Goal: Use online tool/utility: Use online tool/utility

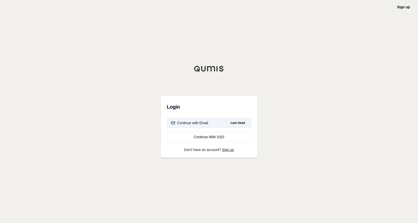
click at [202, 121] on div "Continue with Email" at bounding box center [189, 122] width 37 height 5
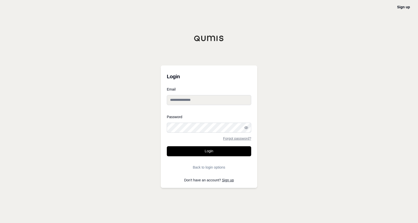
click at [183, 98] on input "Email" at bounding box center [209, 100] width 84 height 10
type input "**********"
click at [218, 131] on button "Login" at bounding box center [209, 151] width 84 height 10
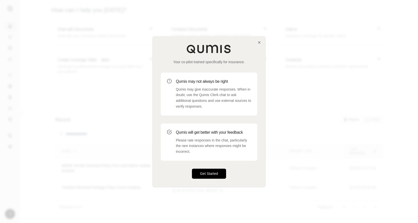
click at [209, 131] on button "Get Started" at bounding box center [209, 174] width 34 height 10
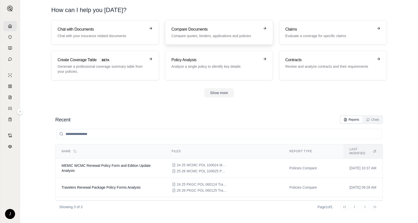
click at [204, 32] on h3 "Compare Documents" at bounding box center [215, 29] width 88 height 6
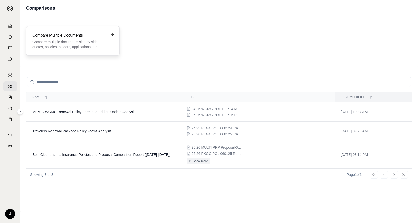
click at [52, 38] on div "Compare Mulitple Documents Compare multiple documents side by side: quotes, pol…" at bounding box center [69, 40] width 74 height 17
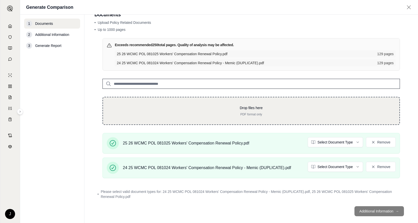
scroll to position [20, 0]
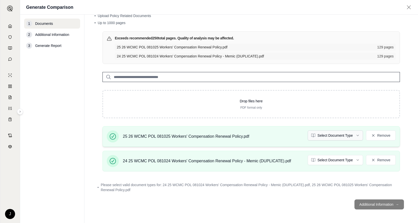
click at [337, 131] on html "J Generate Comparison 1 Documents 2 Additional Information 3 Generate Report Do…" at bounding box center [209, 111] width 418 height 223
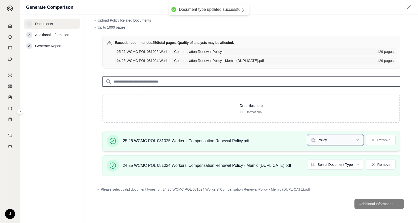
scroll to position [16, 0]
click at [337, 131] on html "Document type updated successfully J Generate Comparison 1 Documents 2 Addition…" at bounding box center [209, 111] width 418 height 223
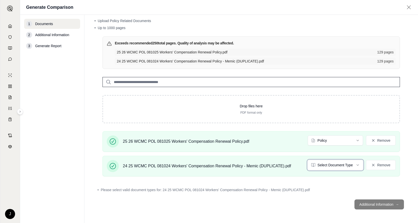
scroll to position [2, 0]
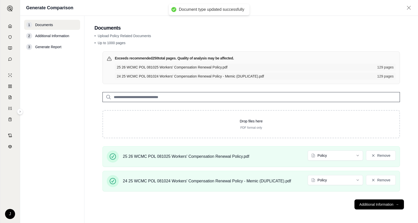
click at [332, 131] on footer "Additional Information →" at bounding box center [250, 204] width 313 height 18
click at [337, 131] on button "Additional Information →" at bounding box center [378, 204] width 49 height 10
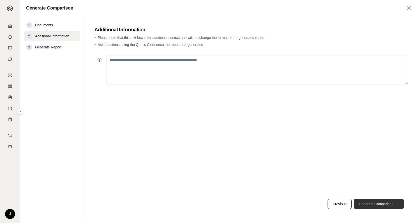
scroll to position [0, 0]
click at [337, 131] on button "Generate Comparison →" at bounding box center [378, 204] width 50 height 10
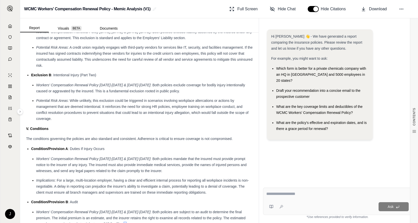
scroll to position [903, 0]
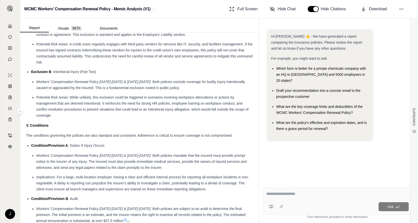
drag, startPoint x: 189, startPoint y: 180, endPoint x: 136, endPoint y: 153, distance: 59.0
click at [136, 131] on div "Condition/Provision B : Audit" at bounding box center [141, 199] width 221 height 6
click at [314, 131] on div "Hi [PERSON_NAME] 👋 - We have generated a report comparing the insurance policie…" at bounding box center [337, 102] width 149 height 154
click at [283, 131] on textarea at bounding box center [337, 194] width 143 height 6
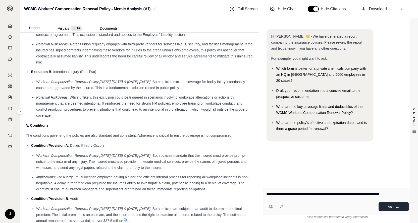
type textarea "**********"
click at [337, 131] on button "Ask" at bounding box center [393, 206] width 30 height 9
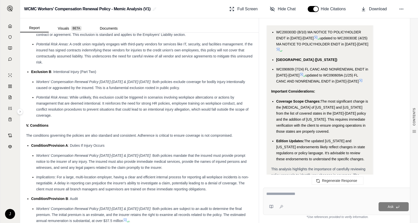
scroll to position [839, 0]
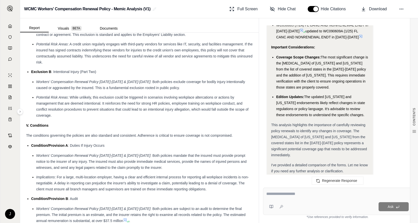
click at [337, 94] on li "Edition Updates: The updated [US_STATE] and [US_STATE] endorsements likely refl…" at bounding box center [322, 106] width 92 height 24
click at [337, 125] on div "This analysis highlights the importance of carefully reviewing policy renewals …" at bounding box center [319, 140] width 97 height 36
click at [337, 131] on div "This analysis highlights the importance of carefully reviewing policy renewals …" at bounding box center [319, 140] width 97 height 36
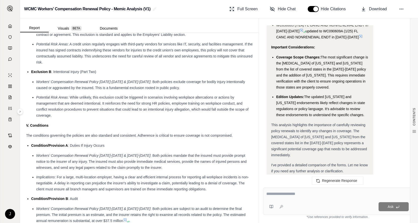
click at [337, 131] on div "I've provided a detailed comparison of the forms. Let me know if you need any f…" at bounding box center [319, 168] width 97 height 12
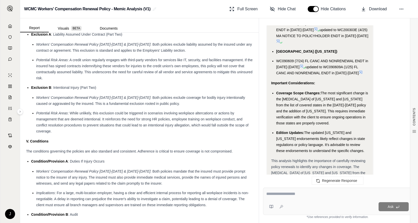
scroll to position [903, 0]
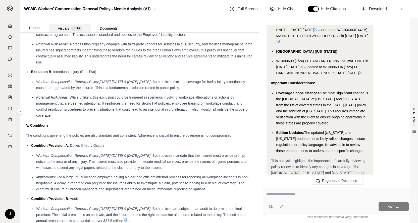
click at [64, 28] on button "Visuals BETA" at bounding box center [70, 28] width 42 height 8
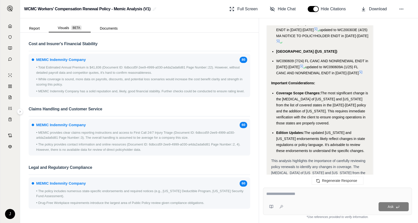
scroll to position [482, 0]
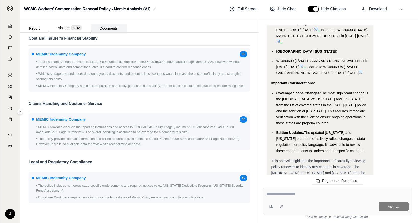
click at [107, 27] on button "Documents" at bounding box center [109, 28] width 36 height 8
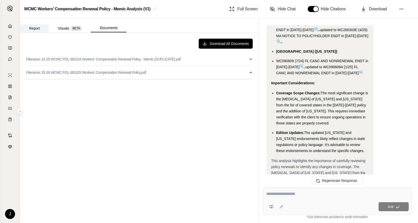
click at [36, 28] on button "Report" at bounding box center [34, 28] width 29 height 8
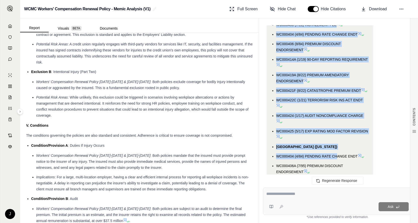
scroll to position [462, 0]
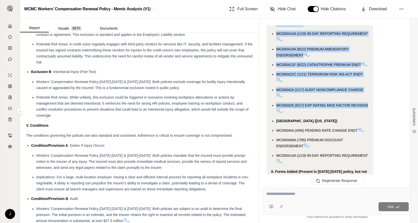
drag, startPoint x: 270, startPoint y: 60, endPoint x: 372, endPoint y: 92, distance: 106.8
click at [337, 92] on div "Analysis: Okay, I need to compare the two MEMIC workers' compensation policies,…" at bounding box center [319, 142] width 105 height 860
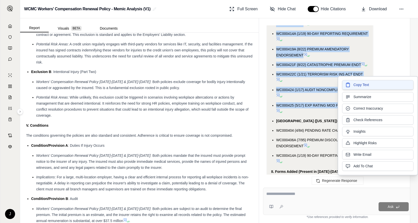
click at [337, 85] on span "Copy Text" at bounding box center [361, 84] width 16 height 5
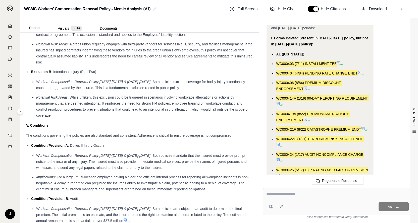
scroll to position [387, 0]
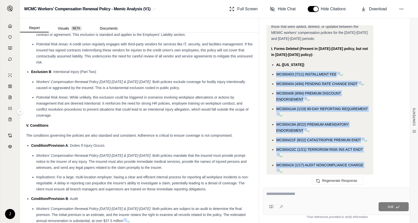
click at [337, 131] on icon at bounding box center [362, 139] width 3 height 3
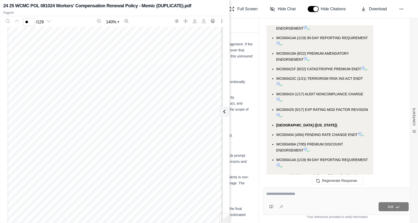
scroll to position [462, 0]
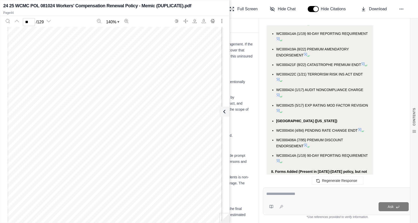
click at [211, 5] on div "24 25 WCMC POL 081024 Workers' Compensation Renewal Policy - Memic (DUPLICATE).…" at bounding box center [114, 5] width 223 height 7
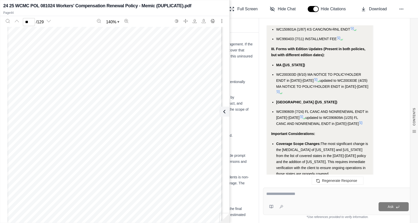
scroll to position [839, 0]
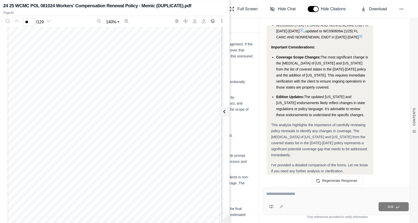
click at [218, 6] on div "24 25 WCMC POL 081024 Workers' Compensation Renewal Policy - Memic (DUPLICATE).…" at bounding box center [114, 5] width 223 height 7
click at [241, 131] on div "The conditions governing the policies are also standard and consistent. Adheren…" at bounding box center [139, 135] width 226 height 6
click at [69, 9] on div "24 25 WCMC POL 081024 Workers' Compensation Renewal Policy - Memic (DUPLICATE).…" at bounding box center [114, 8] width 229 height 15
drag, startPoint x: 130, startPoint y: 7, endPoint x: 159, endPoint y: 17, distance: 29.8
click at [131, 7] on h2 "24 25 WCMC POL 081024 Workers' Compensation Renewal Policy - Memic (DUPLICATE).…" at bounding box center [97, 5] width 188 height 7
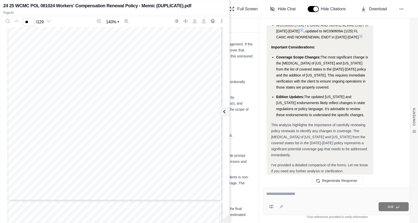
scroll to position [11249, 0]
click at [204, 74] on div "ADDITIONAL WORKPLACE SCHEDULE Policy Number: Named Insured: Loc Entity Name Wor…" at bounding box center [114, 35] width 215 height 278
click at [214, 4] on div "24 25 WCMC POL 081024 Workers' Compensation Renewal Policy - Memic (DUPLICATE).…" at bounding box center [114, 5] width 223 height 7
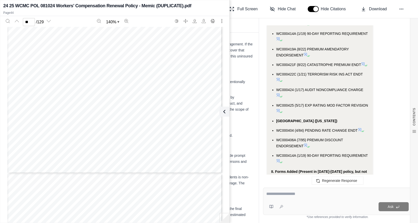
scroll to position [362, 0]
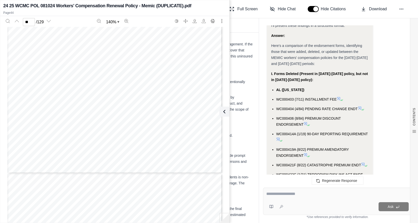
click at [217, 5] on div "24 25 WCMC POL 081024 Workers' Compensation Renewal Policy - Memic (DUPLICATE).…" at bounding box center [114, 5] width 223 height 7
drag, startPoint x: 217, startPoint y: 5, endPoint x: 162, endPoint y: 50, distance: 70.8
click at [162, 50] on div "ADDITIONAL WORKPLACE SCHEDULE Policy Number: Named Insured: Loc Entity Name Wor…" at bounding box center [114, 35] width 215 height 278
type input "**"
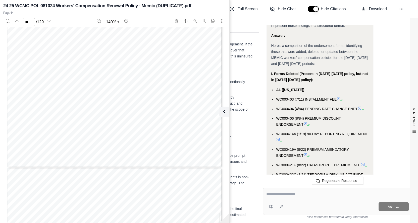
click at [118, 7] on h2 "24 25 WCMC POL 081024 Workers' Compensation Renewal Policy - Memic (DUPLICATE).…" at bounding box center [97, 5] width 188 height 7
click at [14, 7] on h2 "24 25 WCMC POL 081024 Workers' Compensation Renewal Policy - Memic (DUPLICATE).…" at bounding box center [97, 5] width 188 height 7
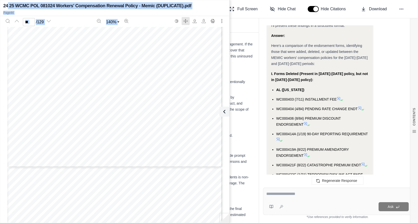
drag, startPoint x: 8, startPoint y: 5, endPoint x: 184, endPoint y: 25, distance: 177.2
click at [184, 25] on div "24 25 WCMC POL 081024 Workers' Compensation Renewal Policy - Memic (DUPLICATE).…" at bounding box center [114, 111] width 229 height 221
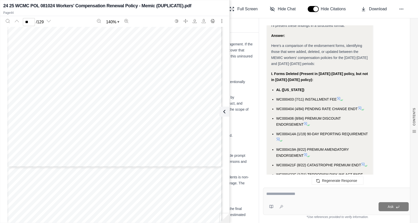
click at [167, 59] on div "CLASSIFICATION OF OPERATIONS Premium Basis Rate Per Annual Code Classification …" at bounding box center [114, 29] width 215 height 278
click at [222, 20] on icon "More actions" at bounding box center [222, 21] width 4 height 4
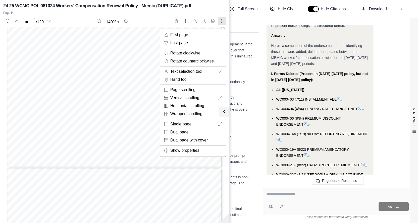
click at [222, 5] on div at bounding box center [209, 111] width 418 height 223
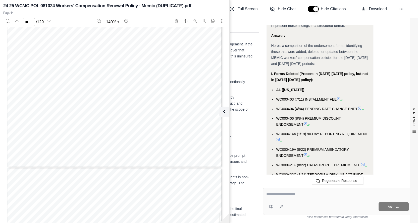
click at [242, 131] on div "Condition/Provision A : Duties If Injury Occurs" at bounding box center [141, 146] width 221 height 6
click at [243, 131] on div "Condition/Provision A : Duties If Injury Occurs" at bounding box center [141, 146] width 221 height 6
click at [224, 21] on button "More actions" at bounding box center [222, 21] width 8 height 8
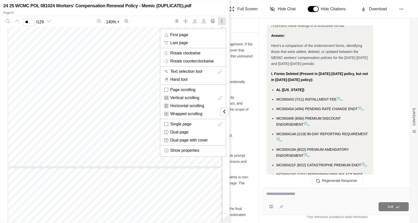
click at [61, 131] on div "CLASSIFICATION OF OPERATIONS Premium Basis Rate Per Annual Code Classification …" at bounding box center [114, 29] width 215 height 278
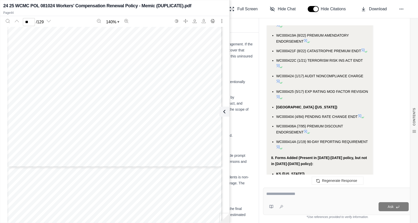
scroll to position [488, 0]
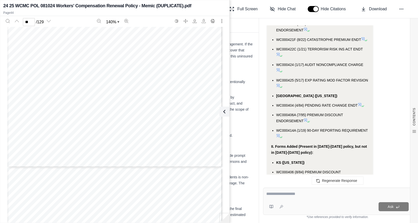
click at [276, 93] on li "[GEOGRAPHIC_DATA] ([US_STATE])" at bounding box center [322, 96] width 92 height 6
click at [272, 83] on ul "AL ([US_STATE]) WC000403 (7/11) INSTALLMENT FEE WC000404 (4/84) PENDING RATE CH…" at bounding box center [319, 50] width 97 height 178
click at [276, 93] on li "[GEOGRAPHIC_DATA] ([US_STATE])" at bounding box center [322, 96] width 92 height 6
click at [280, 94] on span "[GEOGRAPHIC_DATA] ([US_STATE])" at bounding box center [306, 96] width 61 height 4
click at [277, 94] on span "[GEOGRAPHIC_DATA] ([US_STATE])" at bounding box center [306, 96] width 61 height 4
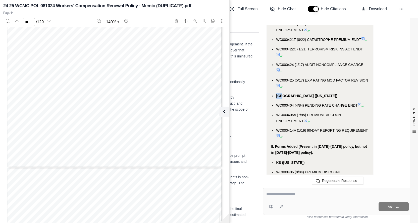
click at [277, 94] on span "[GEOGRAPHIC_DATA] ([US_STATE])" at bounding box center [306, 96] width 61 height 4
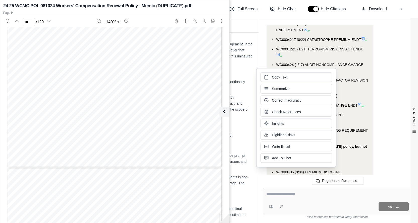
click at [337, 78] on div "Analysis: Okay, I need to compare the two MEMIC workers' compensation policies,…" at bounding box center [337, 119] width 141 height 864
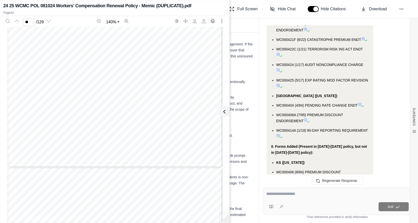
drag, startPoint x: 277, startPoint y: 84, endPoint x: 363, endPoint y: 127, distance: 96.1
click at [337, 127] on ul "AL ([US_STATE]) WC000403 (7/11) INSTALLMENT FEE WC000404 (4/84) PENDING RATE CH…" at bounding box center [319, 50] width 97 height 178
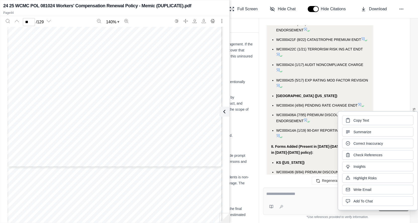
click at [277, 94] on span "[GEOGRAPHIC_DATA] ([US_STATE])" at bounding box center [306, 96] width 61 height 4
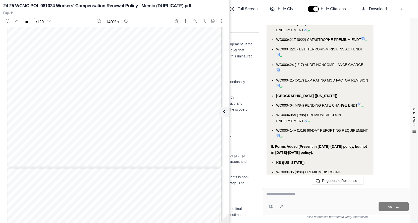
drag, startPoint x: 277, startPoint y: 84, endPoint x: 372, endPoint y: 122, distance: 102.8
click at [337, 122] on div "Analysis: Okay, I need to compare the two MEMIC workers' compensation policies,…" at bounding box center [319, 117] width 105 height 860
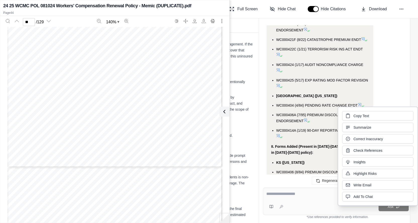
copy ul "FL ([US_STATE]) WC000404 (4/84) PENDING RATE CHANGE ENDT WC000406A (7/95) PREMI…"
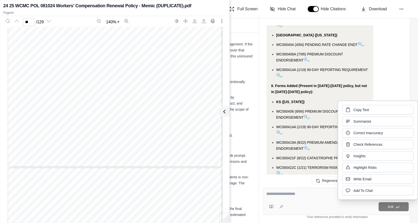
scroll to position [538, 0]
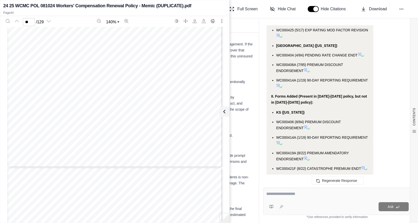
drag, startPoint x: 175, startPoint y: 56, endPoint x: 171, endPoint y: 49, distance: 7.7
click at [175, 56] on div "CLASSIFICATION OF OPERATIONS Premium Basis Rate Per Annual Code Classification …" at bounding box center [114, 29] width 215 height 278
type input "**"
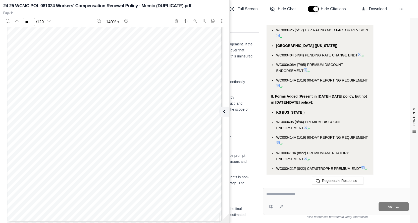
click at [337, 46] on div "Analysis: Okay, I need to compare the two MEMIC workers' compensation policies,…" at bounding box center [337, 69] width 141 height 864
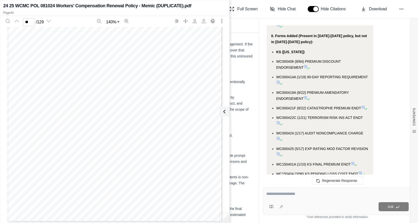
scroll to position [588, 0]
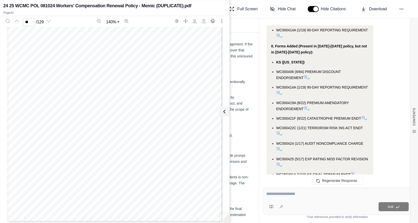
click at [277, 69] on li "WC000406 (8/84) PREMIUM DISCOUNT ENDORSEMENT" at bounding box center [322, 75] width 92 height 12
click at [276, 69] on li "WC000406 (8/84) PREMIUM DISCOUNT ENDORSEMENT" at bounding box center [322, 75] width 92 height 12
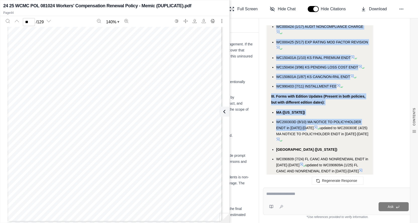
scroll to position [713, 0]
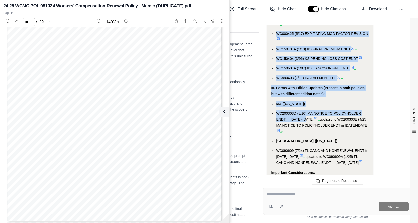
drag, startPoint x: 273, startPoint y: 58, endPoint x: 358, endPoint y: 66, distance: 85.7
click at [337, 66] on ul "KS ([US_STATE]) WC000406 (8/84) PREMIUM DISCOUNT ENDORSEMENT WC000414A (1/19) 9…" at bounding box center [319, 7] width 97 height 147
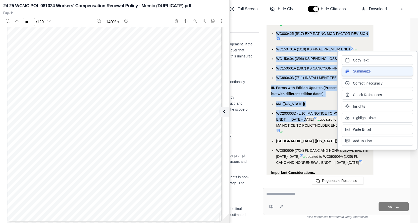
copy ul "WC000406 (8/84) PREMIUM DISCOUNT ENDORSEMENT WC000414A (1/19) 90-DAY REPORTING …"
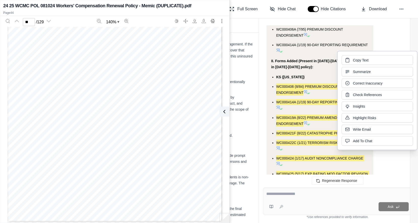
scroll to position [563, 0]
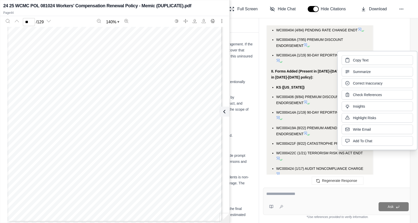
click at [337, 27] on div "Analysis: Okay, I need to compare the two MEMIC workers' compensation policies,…" at bounding box center [337, 44] width 141 height 864
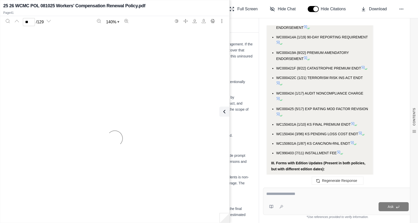
scroll to position [839, 0]
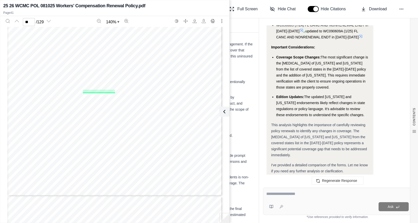
scroll to position [11191, 0]
type input "**"
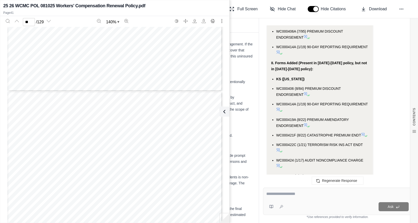
scroll to position [538, 0]
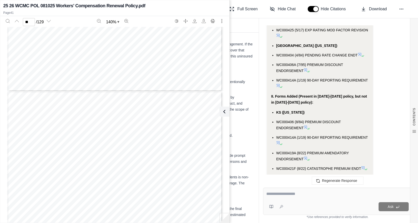
click at [217, 8] on div "25 26 WCMC POL 081025 Workers' Compensation Renewal Policy.pdf" at bounding box center [114, 5] width 223 height 7
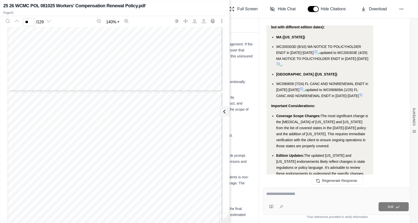
scroll to position [789, 0]
